Goal: Navigation & Orientation: Understand site structure

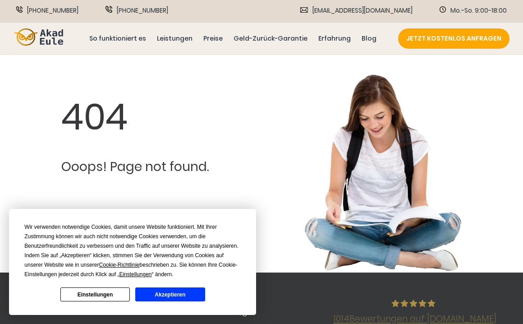
click at [110, 295] on button "Einstellungen" at bounding box center [94, 294] width 69 height 14
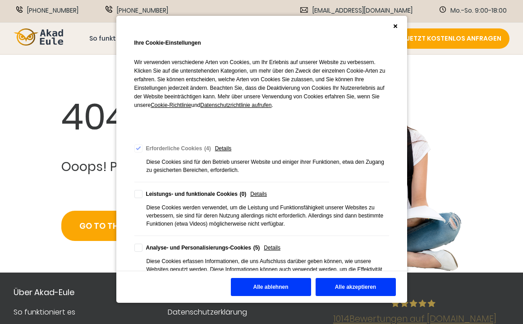
click at [263, 287] on button "Alle ablehnen" at bounding box center [271, 287] width 80 height 18
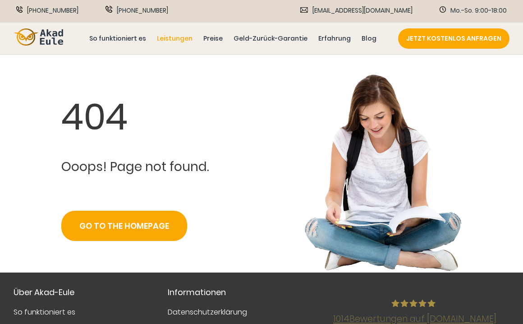
click at [184, 38] on link "Leistungen" at bounding box center [174, 38] width 39 height 10
click at [278, 35] on link "Geld-Zurück-Garantie" at bounding box center [271, 38] width 78 height 10
click at [270, 36] on link "Geld-Zurück-Garantie" at bounding box center [271, 38] width 78 height 10
click at [273, 38] on link "Geld-Zurück-Garantie" at bounding box center [271, 38] width 78 height 10
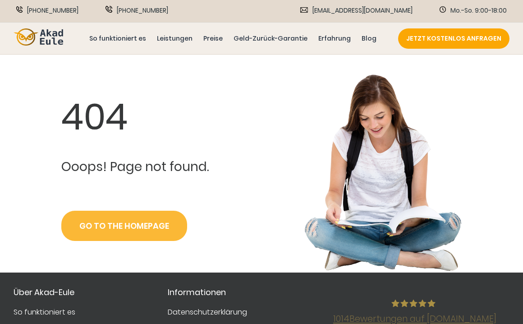
click at [120, 228] on link "Go to the Homepage" at bounding box center [124, 226] width 126 height 30
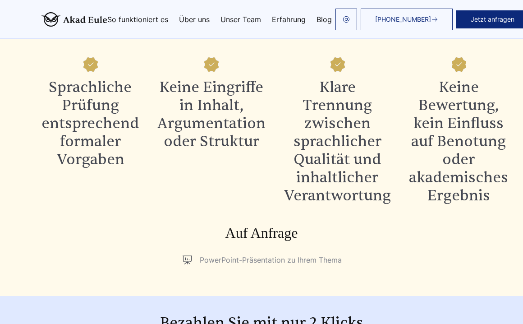
scroll to position [901, 0]
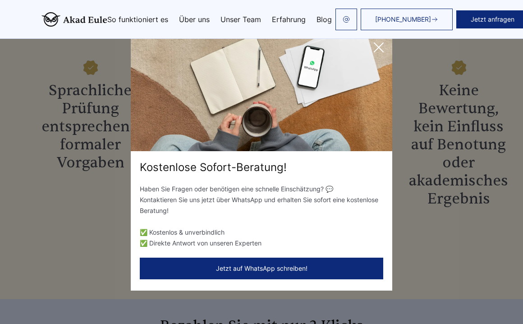
click at [379, 44] on icon at bounding box center [379, 47] width 18 height 18
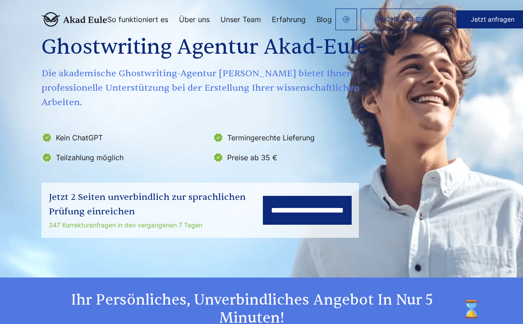
scroll to position [42, 0]
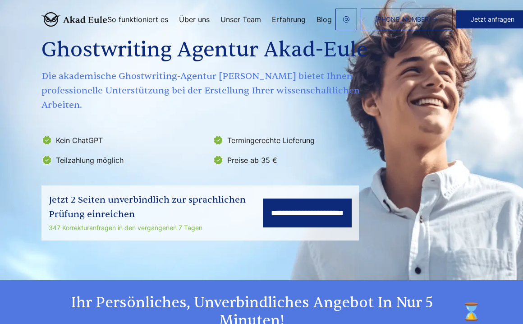
click at [147, 17] on link "So funktioniert es" at bounding box center [137, 19] width 61 height 7
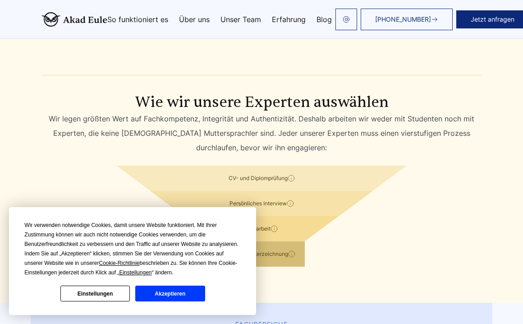
click at [78, 166] on div "CV- und Diplomprüfung Wir überprüfen die Echtheit der Bewerbungsunterlagen und …" at bounding box center [262, 178] width 454 height 25
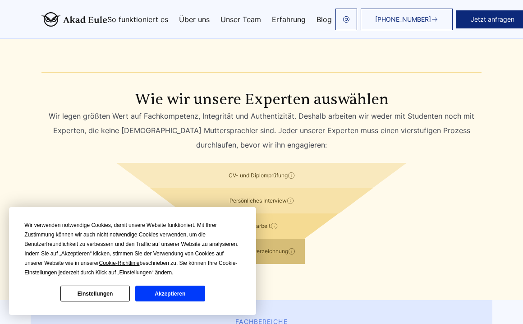
click at [166, 291] on button "Akzeptieren" at bounding box center [169, 294] width 69 height 16
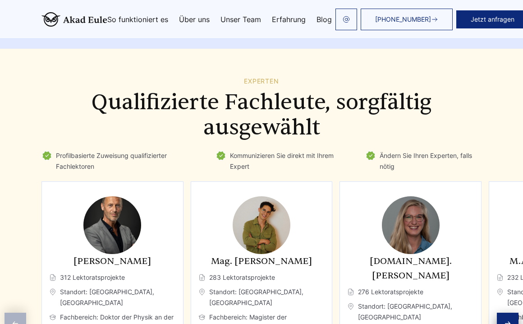
scroll to position [1202, 0]
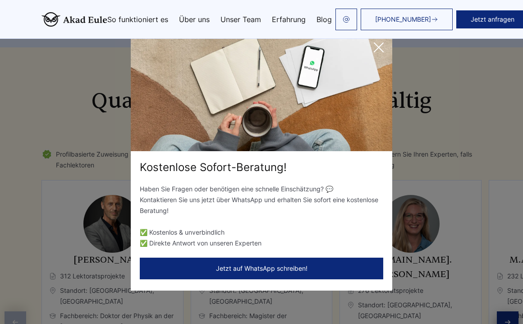
click at [380, 46] on icon at bounding box center [378, 47] width 9 height 9
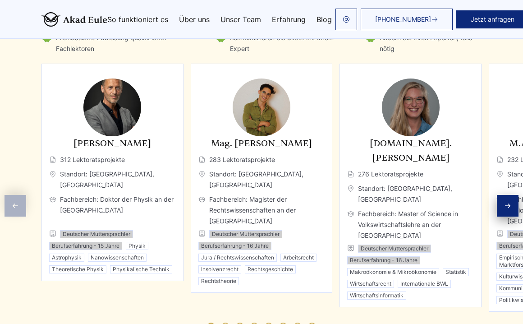
scroll to position [1322, 0]
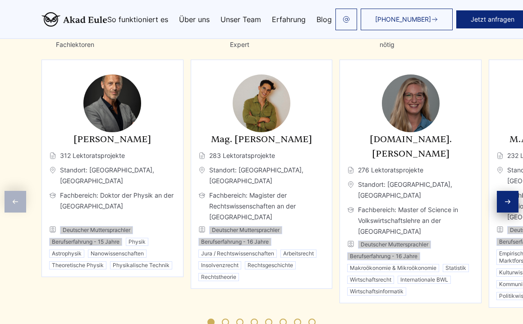
click at [508, 198] on icon "Next slide" at bounding box center [507, 201] width 7 height 7
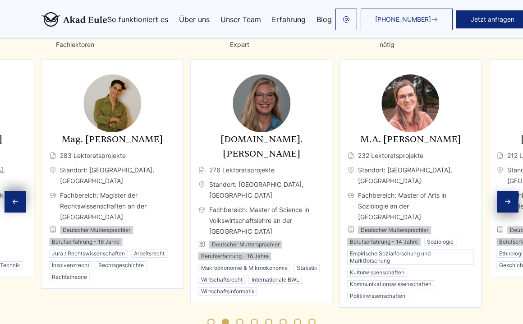
click at [508, 198] on icon "Next slide" at bounding box center [507, 201] width 7 height 7
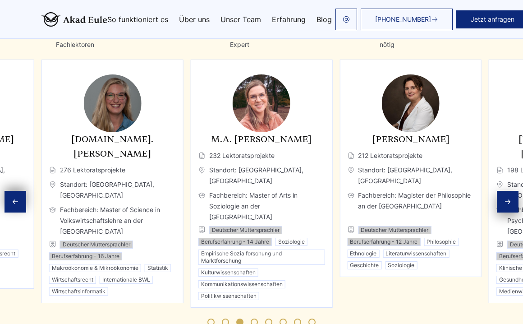
click at [508, 198] on icon "Next slide" at bounding box center [507, 201] width 7 height 7
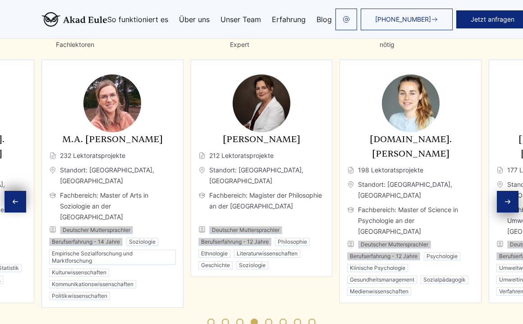
click at [508, 198] on icon "Next slide" at bounding box center [507, 201] width 7 height 7
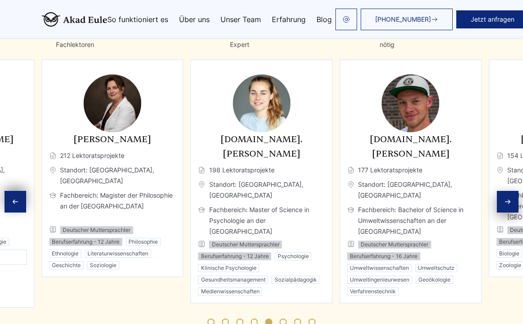
click at [508, 198] on icon "Next slide" at bounding box center [507, 201] width 7 height 7
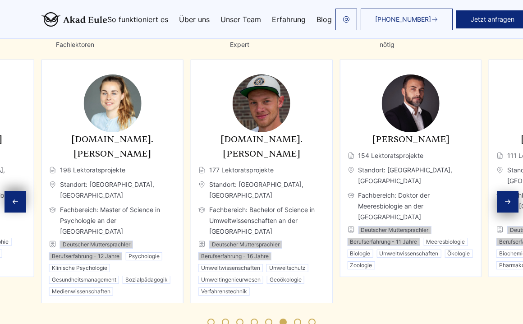
click at [508, 198] on icon "Next slide" at bounding box center [507, 201] width 7 height 7
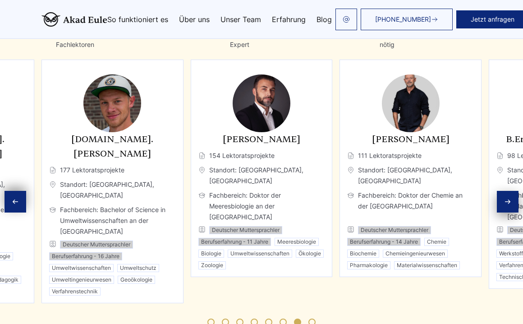
click at [508, 198] on icon "Next slide" at bounding box center [507, 201] width 7 height 7
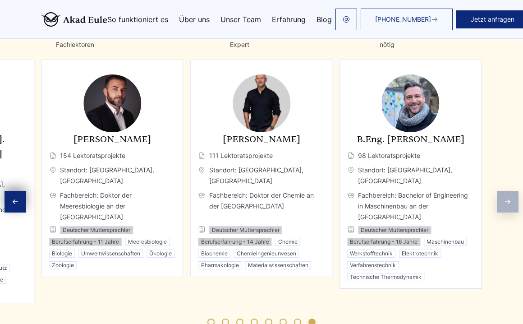
click at [508, 181] on div "Experten Qualifizierte Fachleute, sorgfältig ausgewählt Profilbasierte Zuweisun…" at bounding box center [261, 146] width 523 height 381
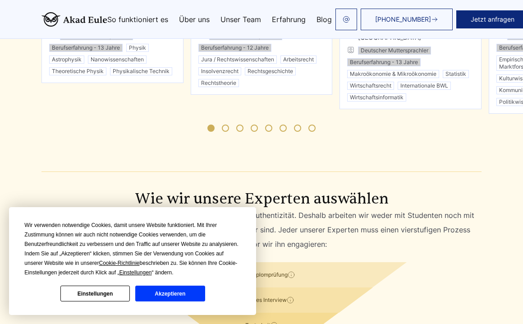
scroll to position [1508, 0]
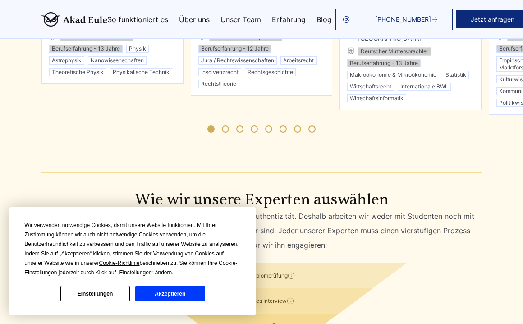
click at [148, 296] on button "Akzeptieren" at bounding box center [169, 294] width 69 height 16
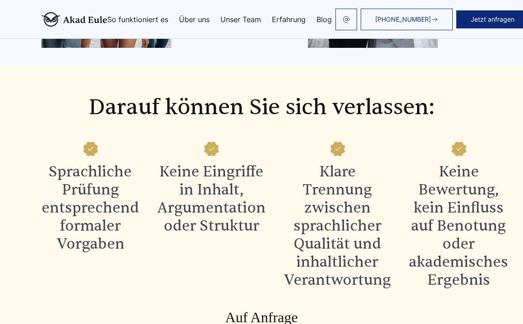
scroll to position [828, 0]
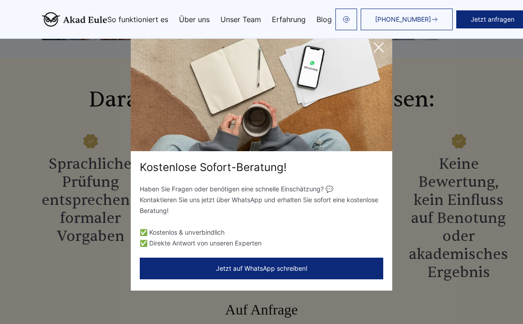
click at [378, 47] on icon at bounding box center [379, 47] width 18 height 18
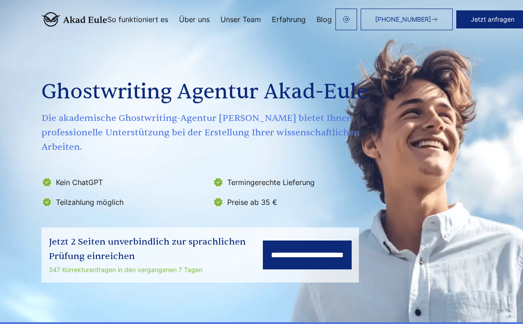
scroll to position [0, 0]
click at [239, 9] on div "[PHONE_NUMBER] Jetzt anfragen So funktioniert es Über uns Unser Team Erfahrung" at bounding box center [314, 20] width 415 height 22
click at [245, 19] on link "Unser Team" at bounding box center [241, 19] width 41 height 7
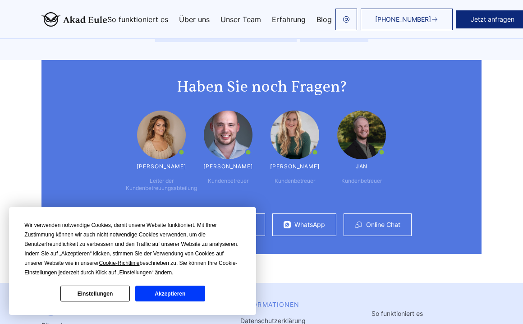
click at [159, 292] on button "Akzeptieren" at bounding box center [169, 294] width 69 height 16
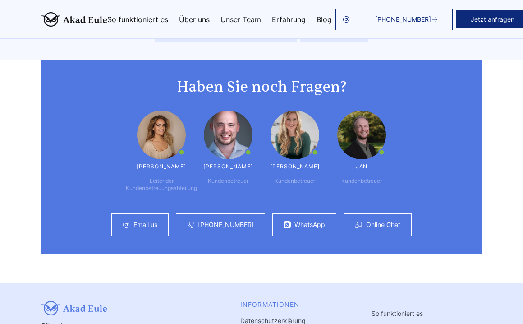
click at [194, 20] on link "Über uns" at bounding box center [194, 19] width 31 height 7
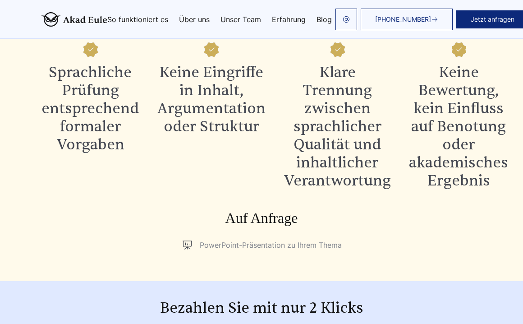
scroll to position [904, 0]
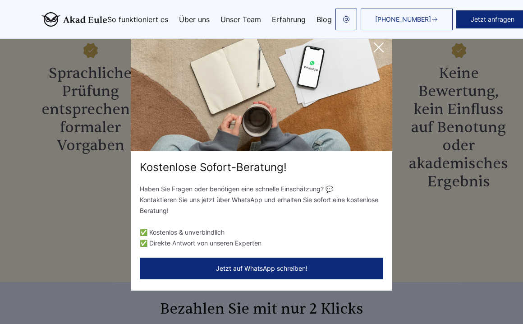
click at [131, 17] on link "So funktioniert es" at bounding box center [137, 19] width 61 height 7
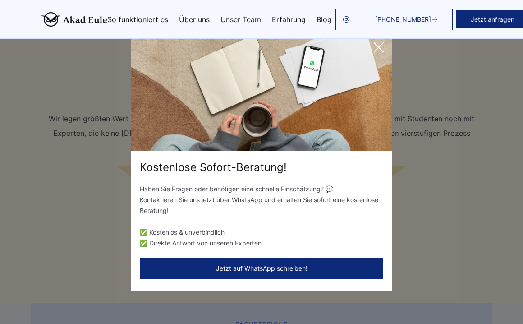
click at [380, 47] on icon at bounding box center [379, 47] width 18 height 18
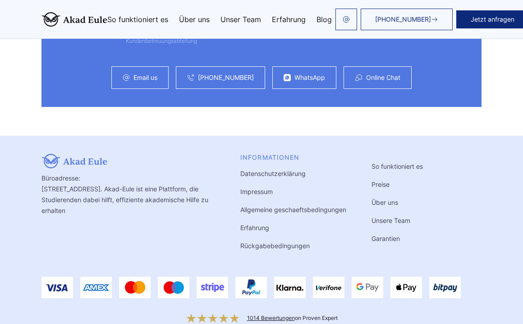
scroll to position [2509, 0]
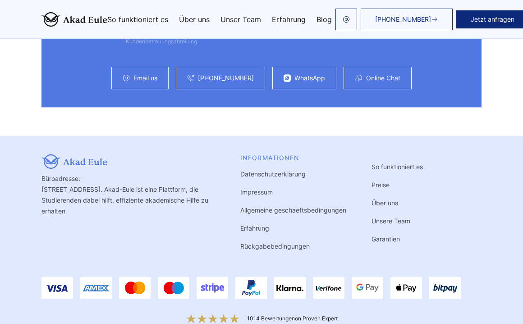
click at [259, 315] on link "1014 Bewertungen" at bounding box center [271, 318] width 48 height 7
click at [257, 188] on link "Impressum" at bounding box center [256, 192] width 32 height 8
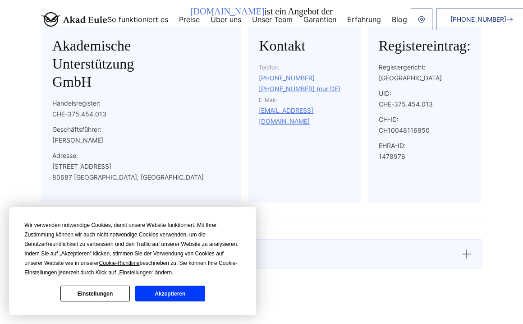
scroll to position [154, 0]
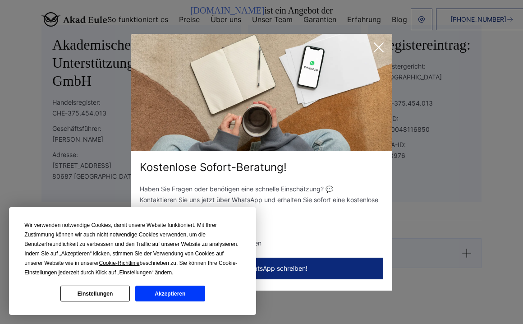
click at [157, 296] on button "Akzeptieren" at bounding box center [169, 294] width 69 height 16
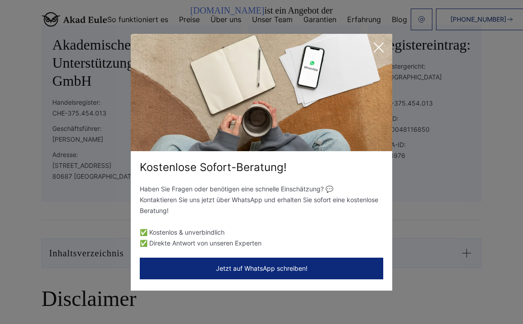
click at [379, 44] on icon at bounding box center [379, 47] width 18 height 18
